Goal: Task Accomplishment & Management: Use online tool/utility

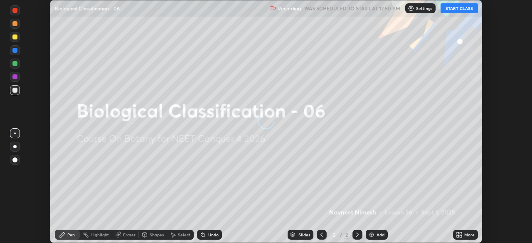
scroll to position [243, 532]
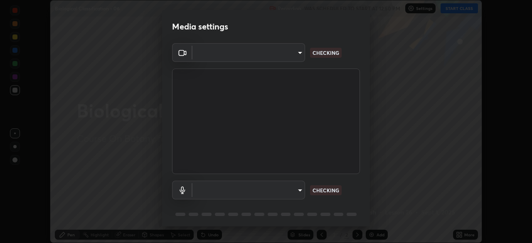
type input "c08bce05bf8d5aea718a1be68f52da0599af41aa0cc24399225b9d00f0db6711"
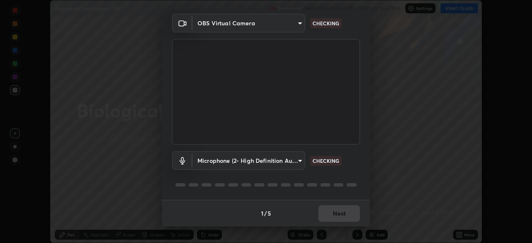
click at [297, 161] on body "Erase all Biological Classification - 06 Recording WAS SCHEDULED TO START AT 12…" at bounding box center [266, 121] width 532 height 243
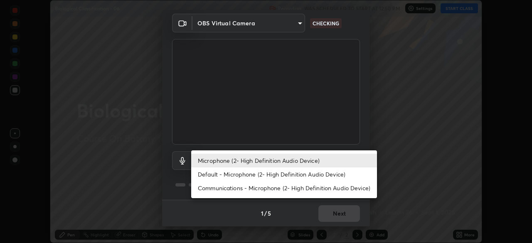
click at [292, 174] on li "Default - Microphone (2- High Definition Audio Device)" at bounding box center [284, 174] width 186 height 14
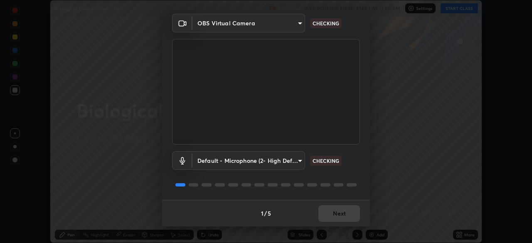
click at [298, 161] on body "Erase all Biological Classification - 06 Recording WAS SCHEDULED TO START AT 12…" at bounding box center [266, 121] width 532 height 243
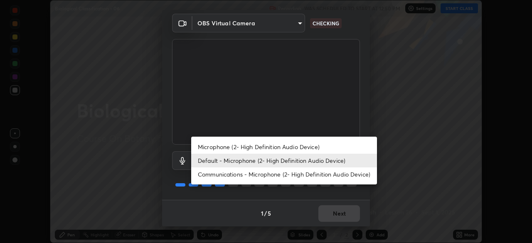
click at [293, 146] on li "Microphone (2- High Definition Audio Device)" at bounding box center [284, 147] width 186 height 14
type input "f62e13f0dc2c211b2e31b7d04ee83dbf57bd85d8f499c87d3582929809dfa27d"
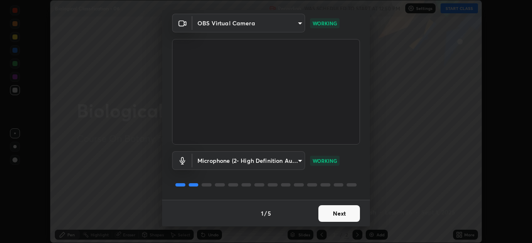
click at [334, 211] on button "Next" at bounding box center [339, 213] width 42 height 17
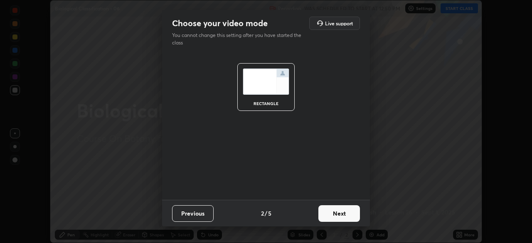
click at [341, 214] on button "Next" at bounding box center [339, 213] width 42 height 17
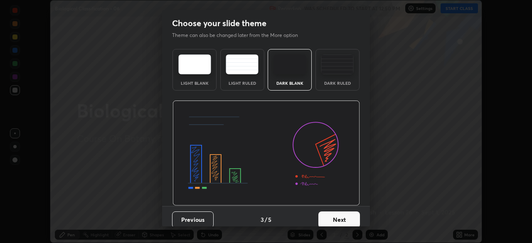
click at [342, 217] on button "Next" at bounding box center [339, 219] width 42 height 17
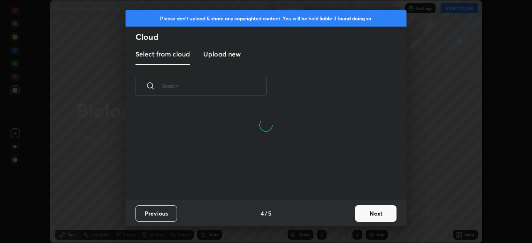
click at [369, 214] on button "Next" at bounding box center [376, 213] width 42 height 17
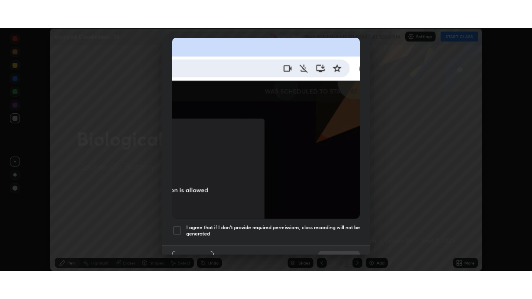
scroll to position [199, 0]
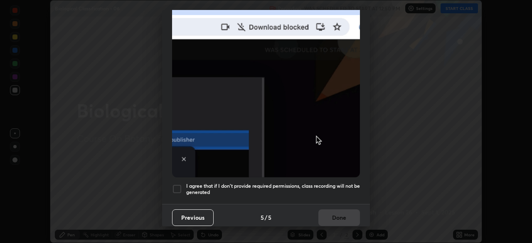
click at [179, 186] on div at bounding box center [177, 189] width 10 height 10
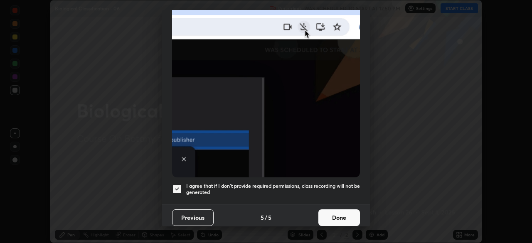
click at [330, 214] on button "Done" at bounding box center [339, 217] width 42 height 17
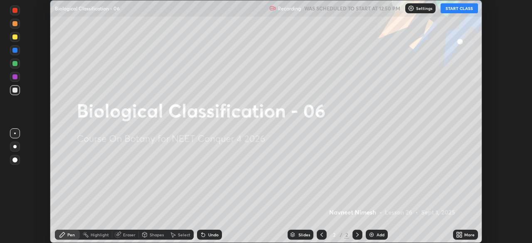
click at [458, 234] on icon at bounding box center [458, 233] width 2 height 2
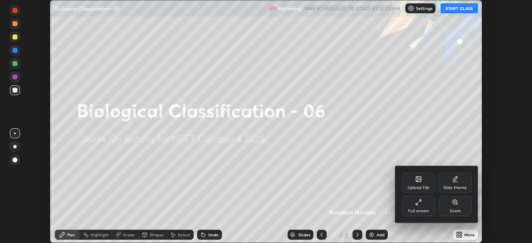
click at [420, 202] on icon at bounding box center [418, 202] width 7 height 7
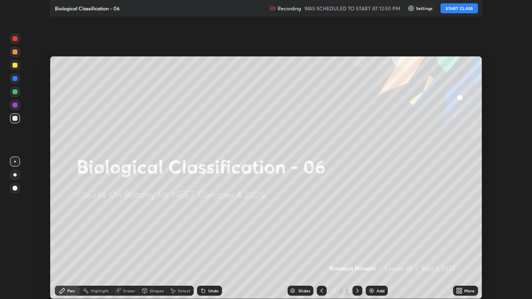
scroll to position [299, 532]
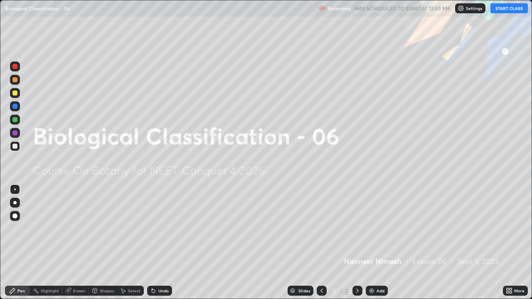
click at [503, 9] on button "START CLASS" at bounding box center [508, 8] width 37 height 10
click at [375, 243] on div "Add" at bounding box center [377, 291] width 22 height 10
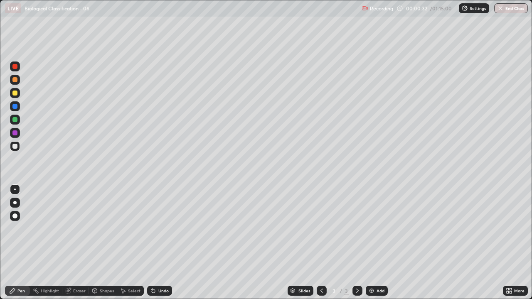
click at [17, 82] on div at bounding box center [14, 79] width 5 height 5
click at [152, 243] on icon at bounding box center [153, 291] width 3 height 3
click at [18, 215] on div at bounding box center [15, 216] width 10 height 10
click at [15, 120] on div at bounding box center [14, 119] width 5 height 5
click at [17, 93] on div at bounding box center [14, 93] width 5 height 5
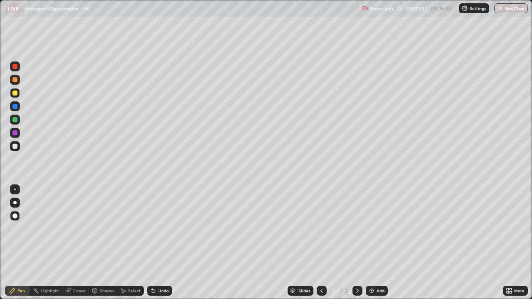
click at [15, 146] on div at bounding box center [14, 146] width 5 height 5
click at [16, 147] on div at bounding box center [14, 146] width 5 height 5
click at [17, 148] on div at bounding box center [14, 146] width 5 height 5
click at [15, 147] on div at bounding box center [14, 146] width 5 height 5
click at [17, 217] on div at bounding box center [14, 216] width 5 height 5
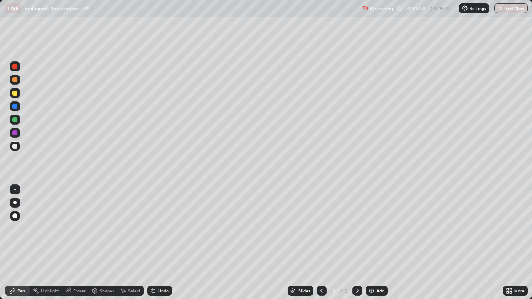
click at [152, 243] on icon at bounding box center [152, 289] width 1 height 1
click at [18, 93] on div at bounding box center [15, 93] width 10 height 10
click at [16, 121] on div at bounding box center [14, 119] width 5 height 5
click at [17, 81] on div at bounding box center [14, 79] width 5 height 5
click at [16, 107] on div at bounding box center [14, 106] width 5 height 5
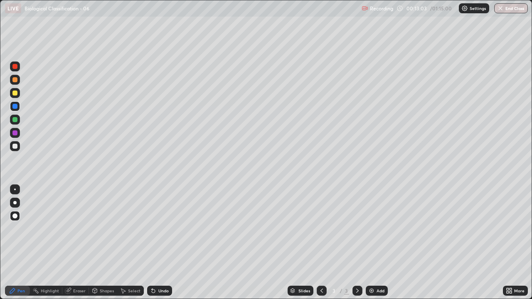
click at [19, 147] on div at bounding box center [15, 146] width 10 height 10
click at [15, 67] on div at bounding box center [14, 66] width 5 height 5
click at [15, 147] on div at bounding box center [14, 146] width 5 height 5
click at [158, 243] on div "Undo" at bounding box center [159, 291] width 25 height 10
click at [15, 80] on div at bounding box center [14, 79] width 5 height 5
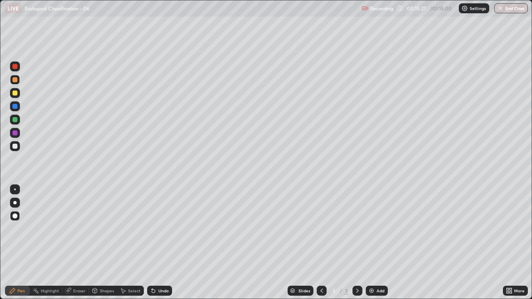
click at [154, 243] on icon at bounding box center [153, 291] width 7 height 7
click at [157, 243] on div "Undo" at bounding box center [159, 291] width 25 height 10
click at [158, 243] on div "Undo" at bounding box center [163, 291] width 10 height 4
click at [13, 94] on div at bounding box center [14, 93] width 5 height 5
click at [17, 121] on div at bounding box center [14, 119] width 5 height 5
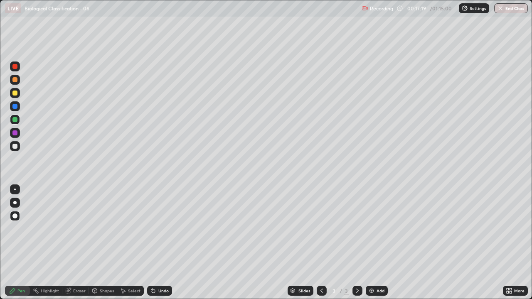
click at [15, 93] on div at bounding box center [14, 93] width 5 height 5
click at [16, 147] on div at bounding box center [14, 146] width 5 height 5
click at [373, 243] on img at bounding box center [371, 291] width 7 height 7
click at [15, 106] on div at bounding box center [14, 106] width 5 height 5
click at [14, 146] on div at bounding box center [14, 146] width 5 height 5
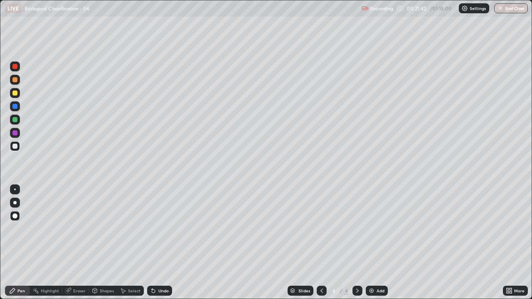
click at [15, 93] on div at bounding box center [14, 93] width 5 height 5
click at [15, 146] on div at bounding box center [14, 146] width 5 height 5
click at [152, 243] on icon at bounding box center [153, 291] width 3 height 3
click at [15, 146] on div at bounding box center [14, 146] width 5 height 5
click at [17, 134] on div at bounding box center [14, 132] width 5 height 5
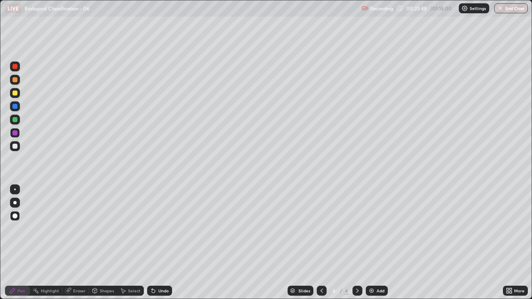
click at [17, 69] on div at bounding box center [15, 66] width 10 height 10
click at [15, 145] on div at bounding box center [14, 146] width 5 height 5
click at [14, 145] on div at bounding box center [14, 146] width 5 height 5
click at [16, 95] on div at bounding box center [14, 93] width 5 height 5
click at [378, 243] on div "Add" at bounding box center [380, 291] width 8 height 4
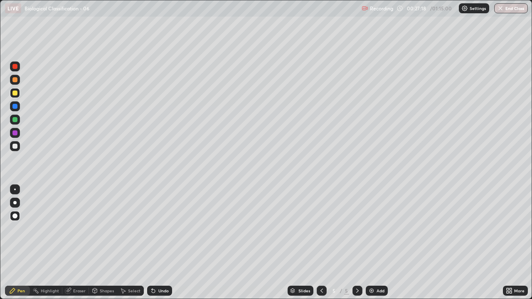
click at [17, 80] on div at bounding box center [14, 79] width 5 height 5
click at [15, 146] on div at bounding box center [14, 146] width 5 height 5
click at [153, 243] on div "Undo" at bounding box center [159, 291] width 25 height 10
click at [15, 120] on div at bounding box center [14, 119] width 5 height 5
click at [17, 146] on div at bounding box center [14, 146] width 5 height 5
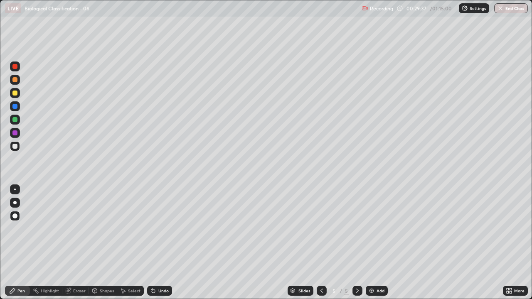
click at [15, 93] on div at bounding box center [14, 93] width 5 height 5
click at [152, 243] on icon at bounding box center [152, 289] width 1 height 1
click at [17, 146] on div at bounding box center [14, 146] width 5 height 5
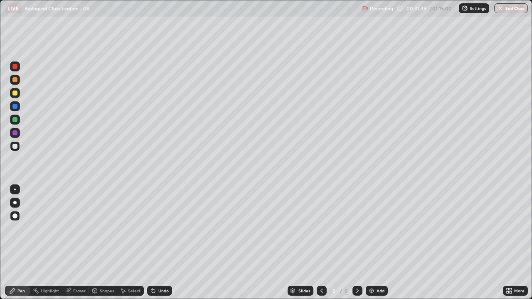
click at [16, 147] on div at bounding box center [14, 146] width 5 height 5
click at [156, 243] on div "Undo" at bounding box center [159, 291] width 25 height 10
click at [15, 146] on div at bounding box center [14, 146] width 5 height 5
click at [18, 147] on div at bounding box center [15, 146] width 10 height 10
click at [160, 243] on div "Undo" at bounding box center [159, 291] width 25 height 10
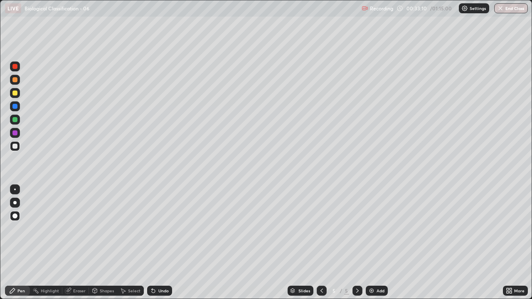
click at [159, 243] on div "Undo" at bounding box center [163, 291] width 10 height 4
click at [158, 243] on div "Undo" at bounding box center [159, 291] width 25 height 10
click at [17, 147] on div at bounding box center [14, 146] width 5 height 5
click at [377, 243] on div "Add" at bounding box center [380, 291] width 8 height 4
click at [16, 81] on div at bounding box center [14, 79] width 5 height 5
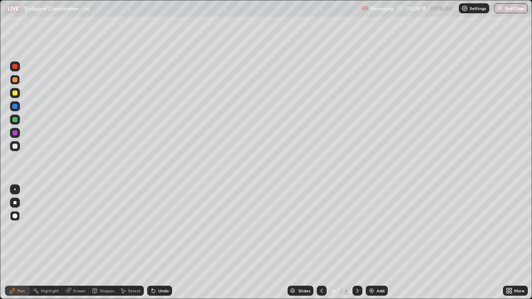
click at [15, 145] on div at bounding box center [14, 146] width 5 height 5
click at [15, 146] on div at bounding box center [14, 146] width 5 height 5
click at [14, 108] on div at bounding box center [14, 106] width 5 height 5
click at [16, 147] on div at bounding box center [14, 146] width 5 height 5
click at [152, 243] on icon at bounding box center [153, 291] width 3 height 3
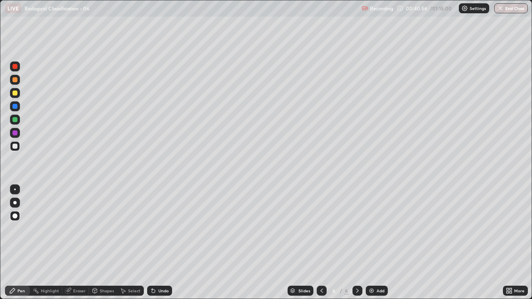
click at [15, 94] on div at bounding box center [14, 93] width 5 height 5
click at [15, 122] on div at bounding box center [14, 119] width 5 height 5
click at [19, 147] on div at bounding box center [15, 146] width 10 height 10
click at [15, 134] on div at bounding box center [14, 132] width 5 height 5
click at [17, 148] on div at bounding box center [15, 146] width 10 height 10
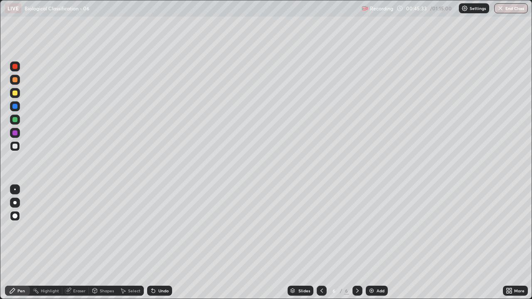
click at [376, 243] on div "Add" at bounding box center [377, 291] width 22 height 10
click at [14, 121] on div at bounding box center [14, 119] width 5 height 5
click at [152, 243] on icon at bounding box center [152, 289] width 1 height 1
click at [17, 145] on div at bounding box center [14, 146] width 5 height 5
click at [16, 147] on div at bounding box center [14, 146] width 5 height 5
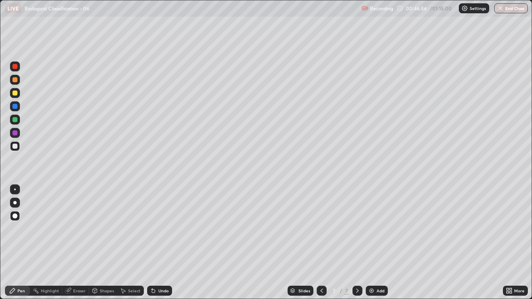
click at [152, 243] on icon at bounding box center [153, 291] width 3 height 3
click at [160, 243] on div "Undo" at bounding box center [159, 291] width 25 height 10
click at [156, 243] on div "Undo" at bounding box center [159, 291] width 25 height 10
click at [14, 95] on div at bounding box center [14, 93] width 5 height 5
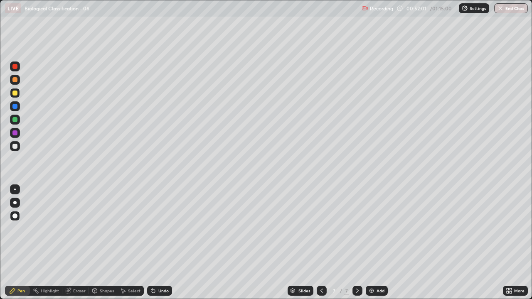
click at [17, 145] on div at bounding box center [14, 146] width 5 height 5
click at [373, 243] on img at bounding box center [371, 291] width 7 height 7
click at [17, 95] on div at bounding box center [14, 93] width 5 height 5
click at [17, 148] on div at bounding box center [14, 146] width 5 height 5
click at [14, 93] on div at bounding box center [14, 93] width 5 height 5
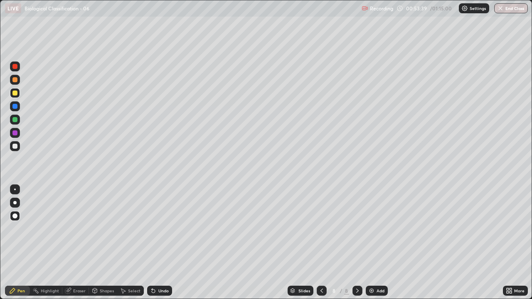
click at [17, 147] on div at bounding box center [14, 146] width 5 height 5
click at [152, 243] on icon at bounding box center [152, 289] width 1 height 1
click at [16, 122] on div at bounding box center [14, 119] width 5 height 5
click at [15, 134] on div at bounding box center [14, 132] width 5 height 5
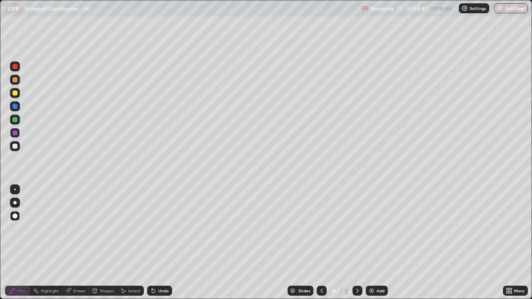
click at [15, 81] on div at bounding box center [14, 79] width 5 height 5
click at [15, 93] on div at bounding box center [14, 93] width 5 height 5
click at [14, 144] on div at bounding box center [14, 146] width 5 height 5
click at [15, 108] on div at bounding box center [14, 106] width 5 height 5
click at [157, 243] on div "Undo" at bounding box center [159, 291] width 25 height 10
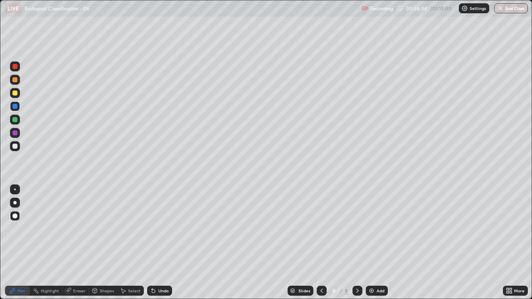
click at [155, 243] on icon at bounding box center [153, 291] width 7 height 7
click at [13, 146] on div at bounding box center [14, 146] width 5 height 5
click at [15, 134] on div at bounding box center [14, 132] width 5 height 5
click at [14, 110] on div at bounding box center [15, 106] width 10 height 10
click at [16, 82] on div at bounding box center [14, 79] width 5 height 5
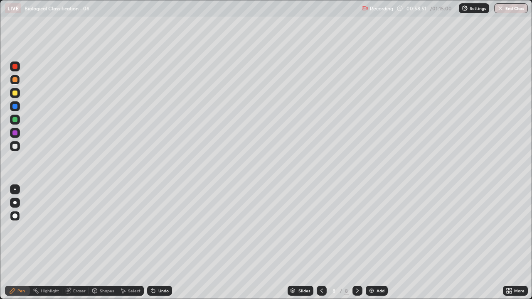
click at [15, 147] on div at bounding box center [14, 146] width 5 height 5
click at [16, 120] on div at bounding box center [14, 119] width 5 height 5
click at [16, 146] on div at bounding box center [14, 146] width 5 height 5
click at [15, 118] on div at bounding box center [14, 119] width 5 height 5
click at [17, 145] on div at bounding box center [14, 146] width 5 height 5
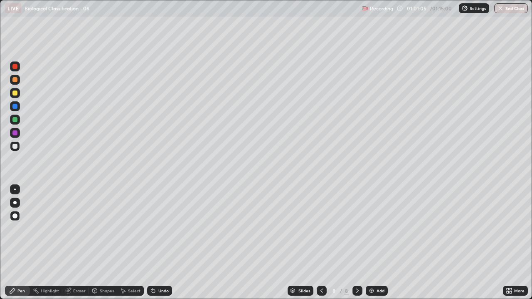
click at [17, 147] on div at bounding box center [14, 146] width 5 height 5
click at [16, 108] on div at bounding box center [14, 106] width 5 height 5
click at [17, 145] on div at bounding box center [14, 146] width 5 height 5
click at [377, 243] on div "Add" at bounding box center [377, 291] width 22 height 10
click at [15, 81] on div at bounding box center [14, 79] width 5 height 5
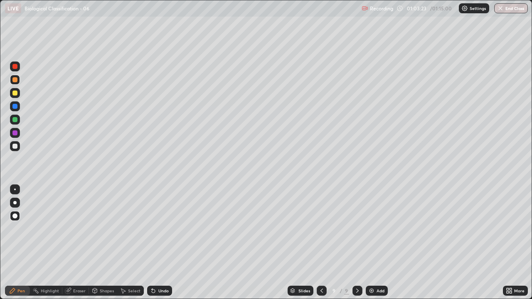
click at [152, 243] on icon at bounding box center [152, 289] width 1 height 1
click at [152, 243] on icon at bounding box center [153, 291] width 3 height 3
click at [15, 145] on div at bounding box center [14, 146] width 5 height 5
click at [17, 146] on div at bounding box center [14, 146] width 5 height 5
click at [152, 243] on icon at bounding box center [152, 289] width 1 height 1
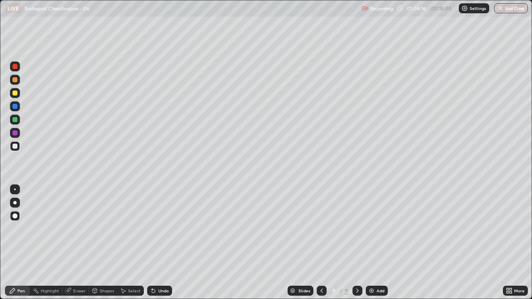
click at [152, 243] on div "Undo" at bounding box center [159, 291] width 25 height 10
click at [152, 243] on icon at bounding box center [152, 289] width 1 height 1
click at [153, 243] on div "Undo" at bounding box center [159, 291] width 25 height 10
click at [152, 243] on icon at bounding box center [153, 291] width 3 height 3
click at [155, 243] on icon at bounding box center [153, 291] width 7 height 7
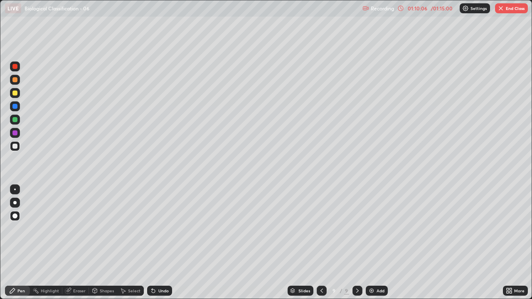
click at [356, 243] on icon at bounding box center [357, 291] width 7 height 7
click at [512, 11] on button "End Class" at bounding box center [511, 8] width 33 height 10
click at [518, 15] on div at bounding box center [266, 149] width 532 height 299
click at [318, 243] on icon at bounding box center [321, 291] width 7 height 7
click at [320, 243] on icon at bounding box center [321, 291] width 2 height 4
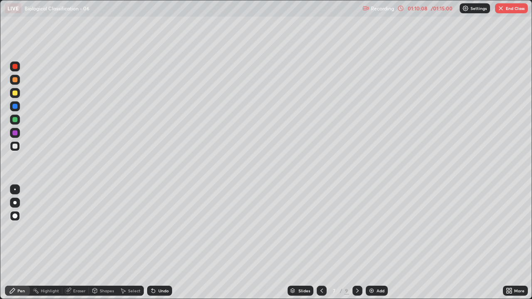
click at [320, 243] on icon at bounding box center [321, 291] width 7 height 7
click at [321, 243] on icon at bounding box center [321, 291] width 2 height 4
click at [516, 13] on button "End Class" at bounding box center [511, 8] width 33 height 10
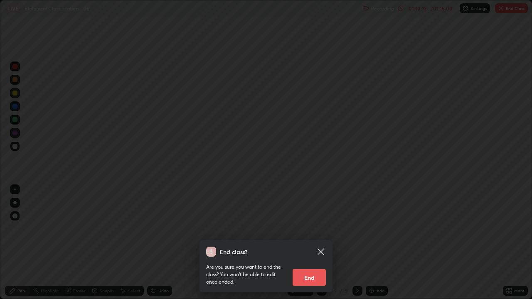
click at [308, 243] on button "End" at bounding box center [308, 277] width 33 height 17
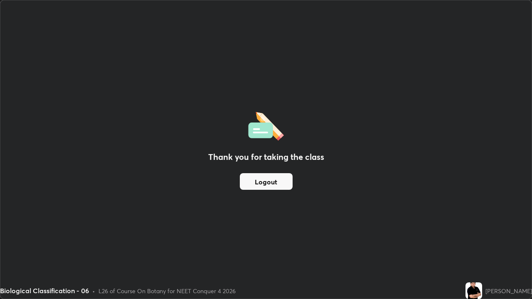
click at [531, 243] on div "Thank you for taking the class Logout Setting up your live class" at bounding box center [266, 149] width 532 height 299
click at [263, 179] on button "Logout" at bounding box center [266, 181] width 53 height 17
